Goal: Check status: Check status

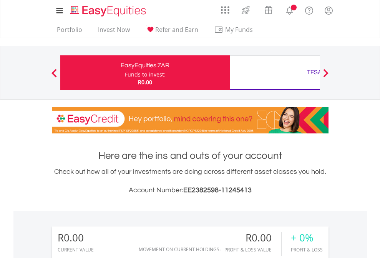
scroll to position [74, 121]
click at [125, 73] on div "Funds to invest:" at bounding box center [145, 75] width 41 height 8
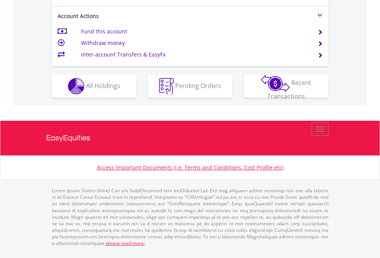
scroll to position [751, 0]
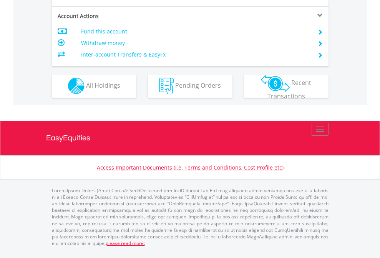
scroll to position [718, 0]
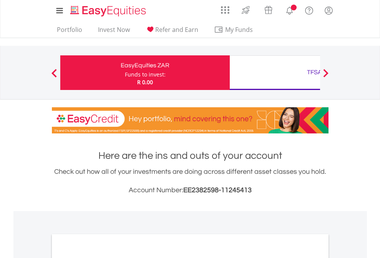
scroll to position [461, 0]
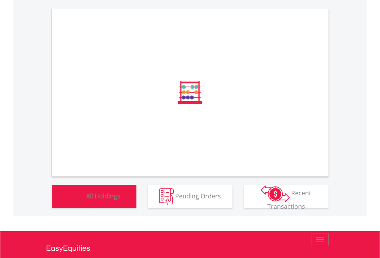
click at [86, 200] on span "All Holdings" at bounding box center [103, 195] width 34 height 8
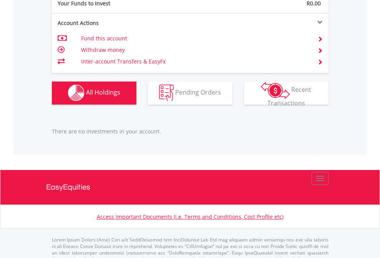
scroll to position [760, 0]
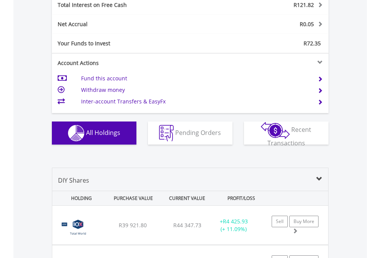
scroll to position [884, 0]
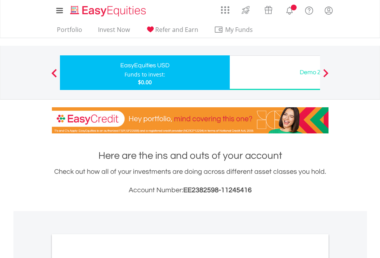
scroll to position [461, 0]
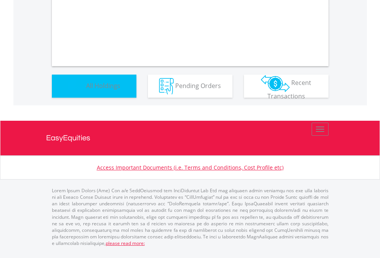
click at [86, 89] on span "All Holdings" at bounding box center [103, 85] width 34 height 8
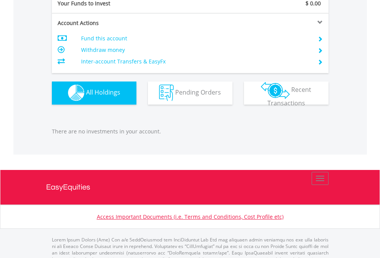
scroll to position [760, 0]
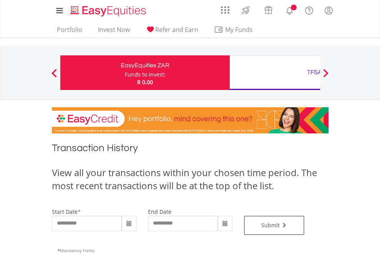
type input "**********"
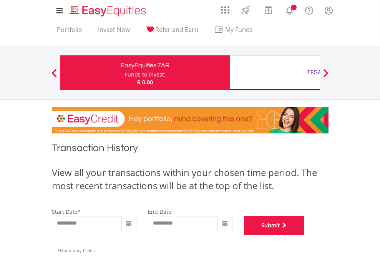
click at [304, 235] on button "Submit" at bounding box center [274, 224] width 61 height 19
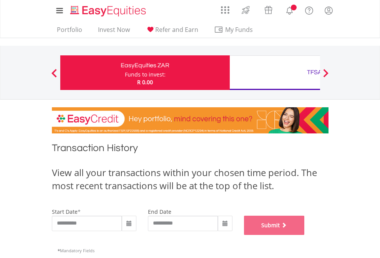
scroll to position [311, 0]
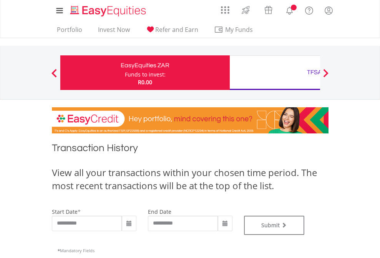
click at [274, 73] on div "TFSA" at bounding box center [314, 72] width 160 height 11
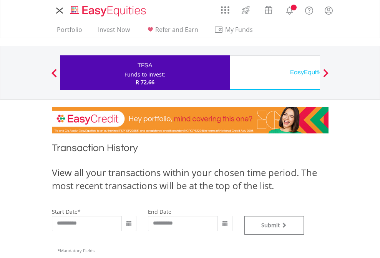
type input "**********"
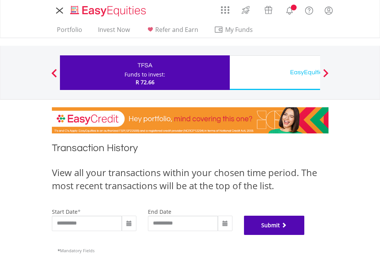
click at [304, 235] on button "Submit" at bounding box center [274, 224] width 61 height 19
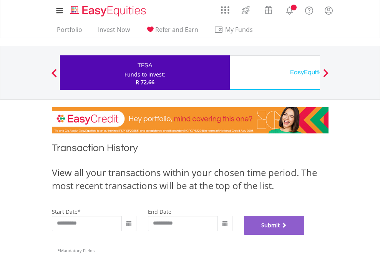
scroll to position [311, 0]
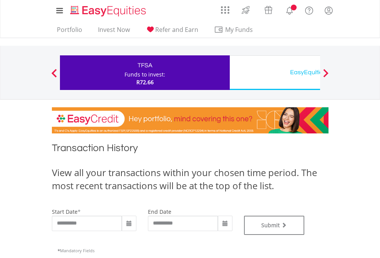
click at [274, 73] on div "EasyEquities USD" at bounding box center [314, 72] width 160 height 11
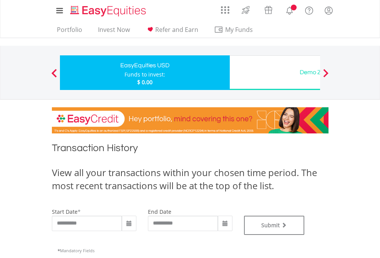
type input "**********"
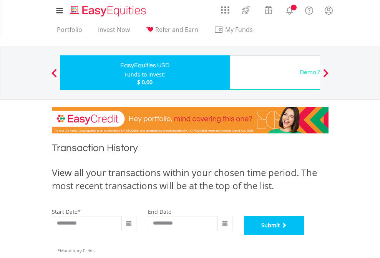
click at [304, 235] on button "Submit" at bounding box center [274, 224] width 61 height 19
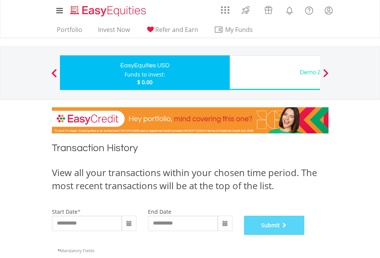
scroll to position [311, 0]
